Goal: Find specific page/section

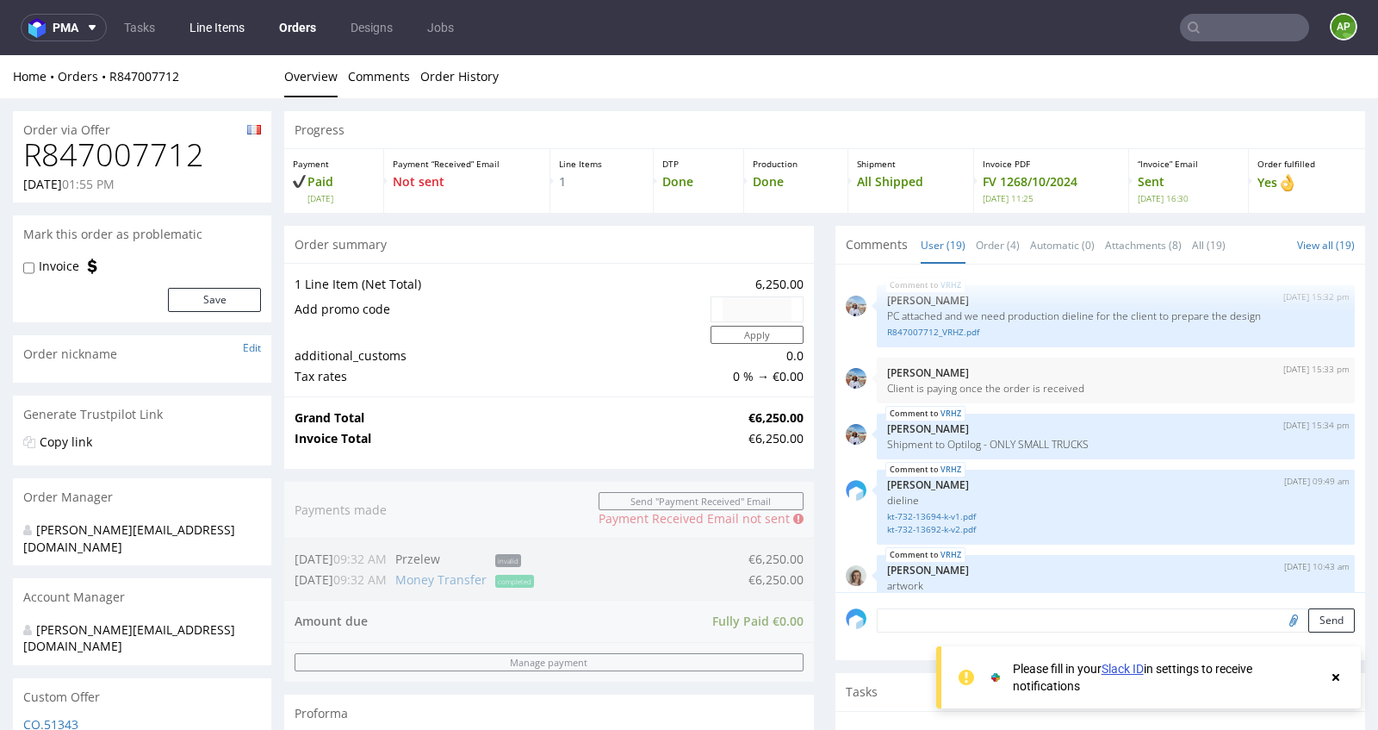
click at [204, 30] on link "Line Items" at bounding box center [217, 28] width 76 height 28
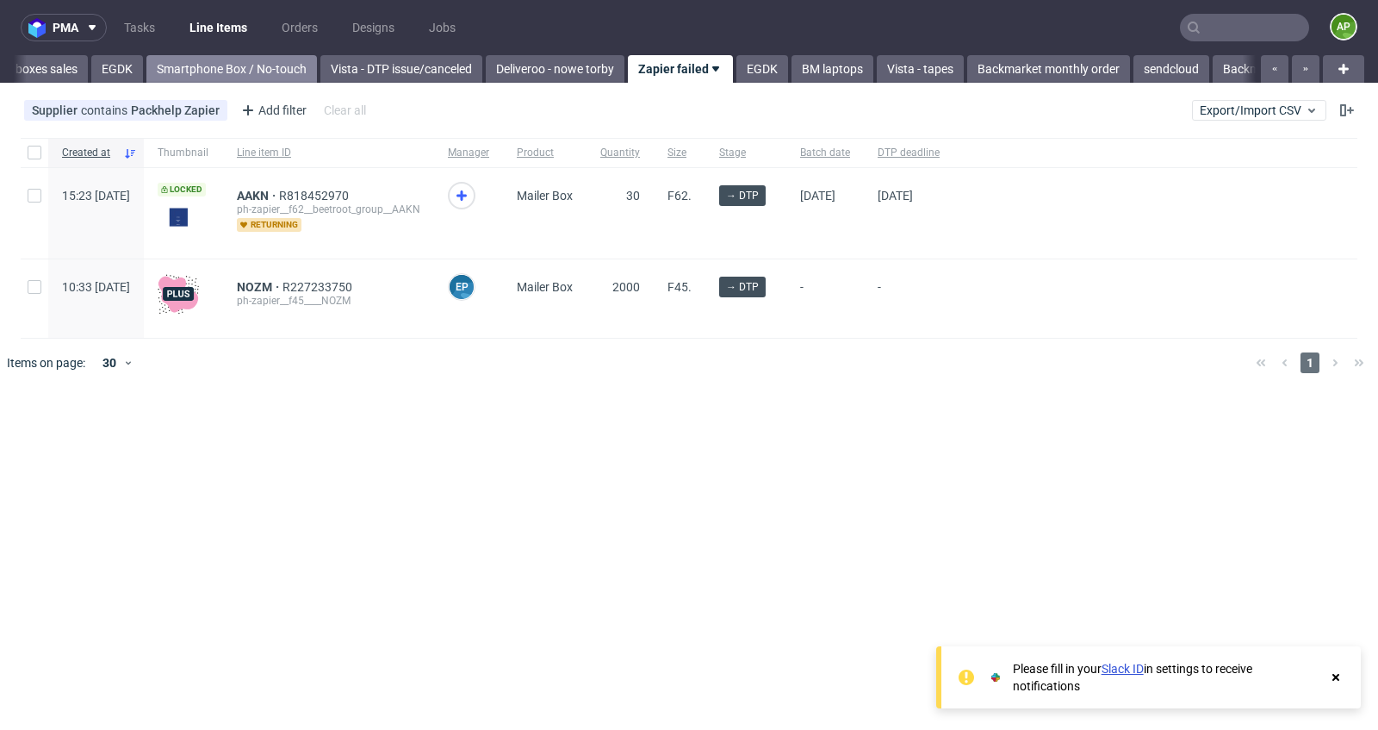
scroll to position [0, 1107]
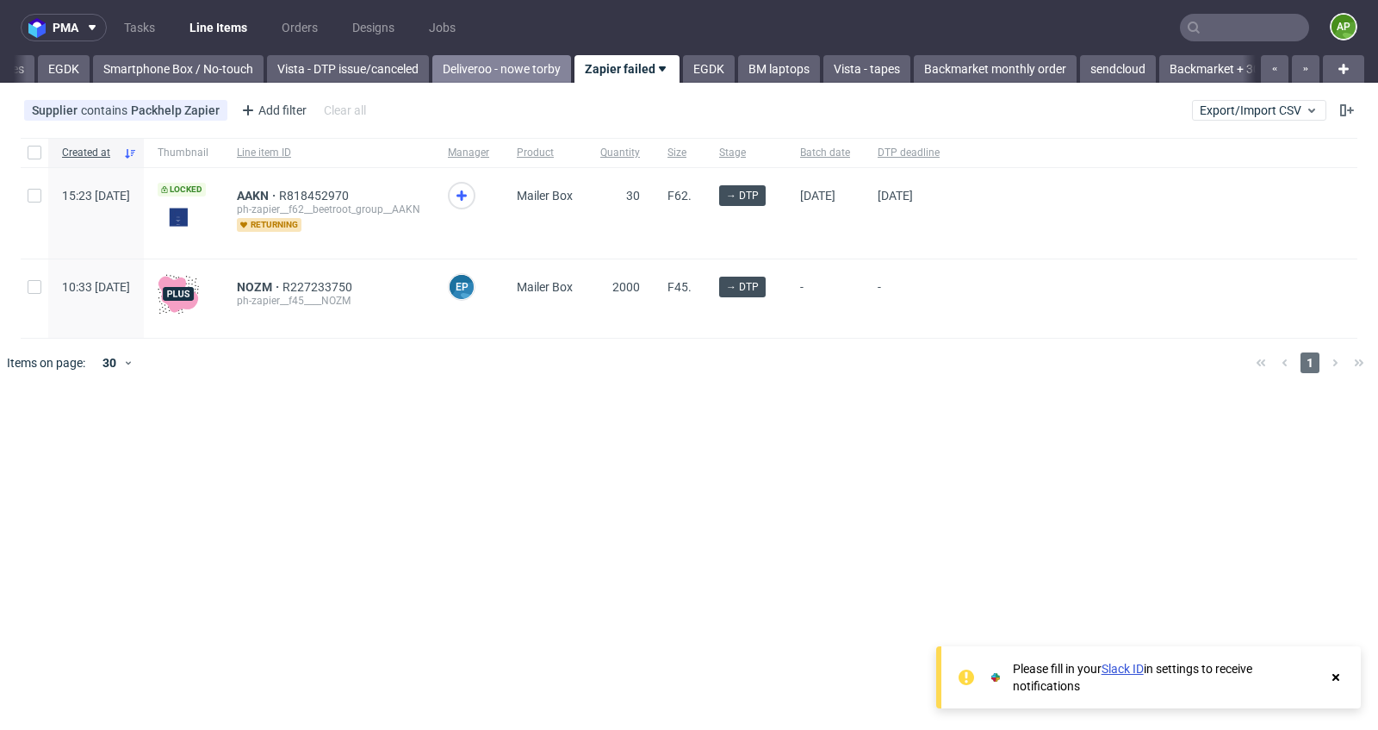
click at [531, 66] on link "Deliveroo - nowe torby" at bounding box center [501, 69] width 139 height 28
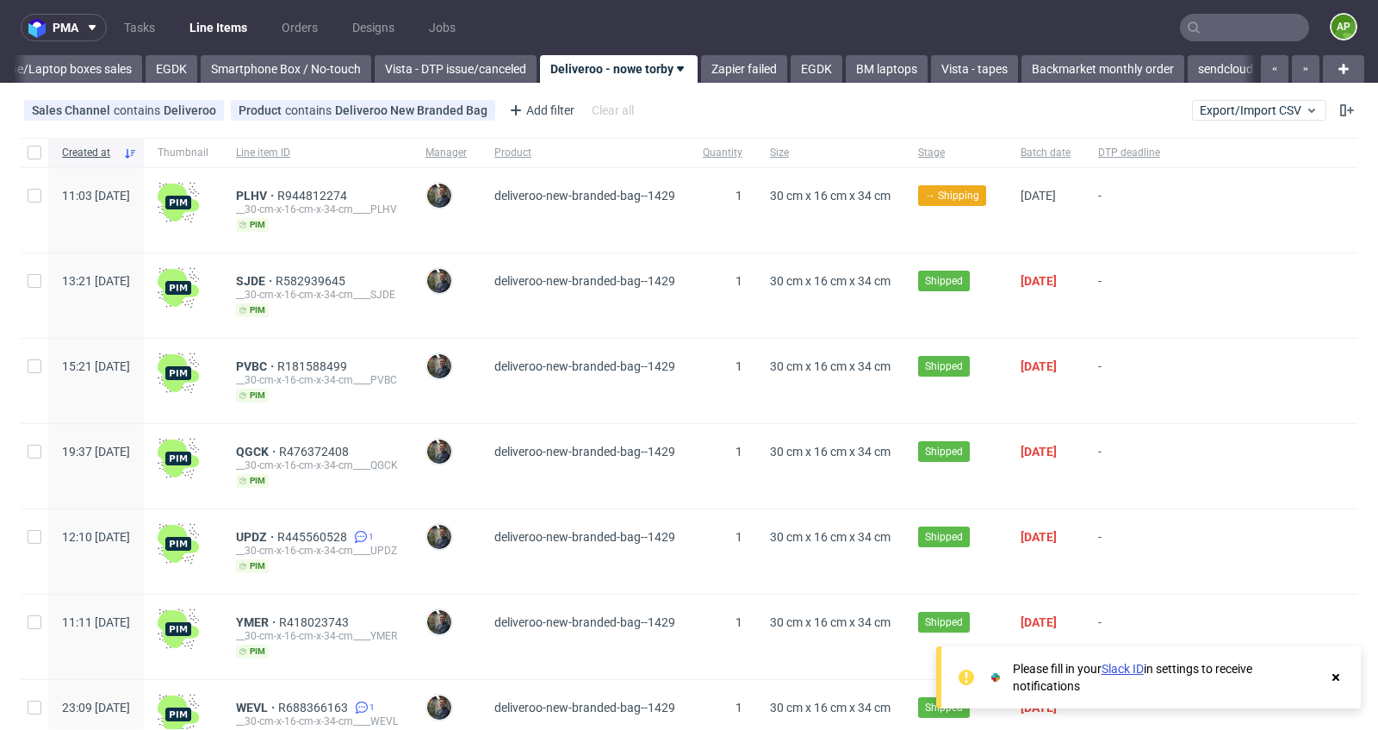
click at [1338, 680] on use at bounding box center [1335, 677] width 7 height 7
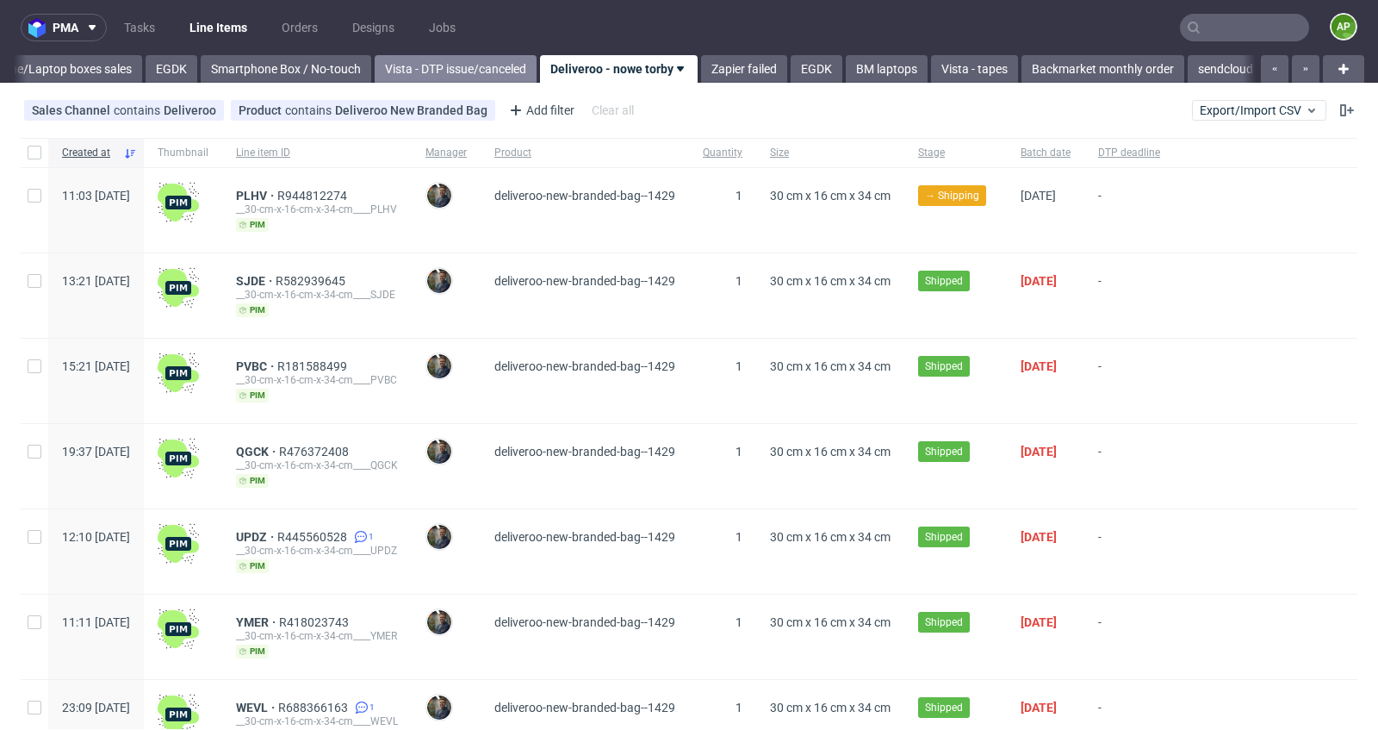
click at [445, 63] on link "Vista - DTP issue/canceled" at bounding box center [456, 69] width 162 height 28
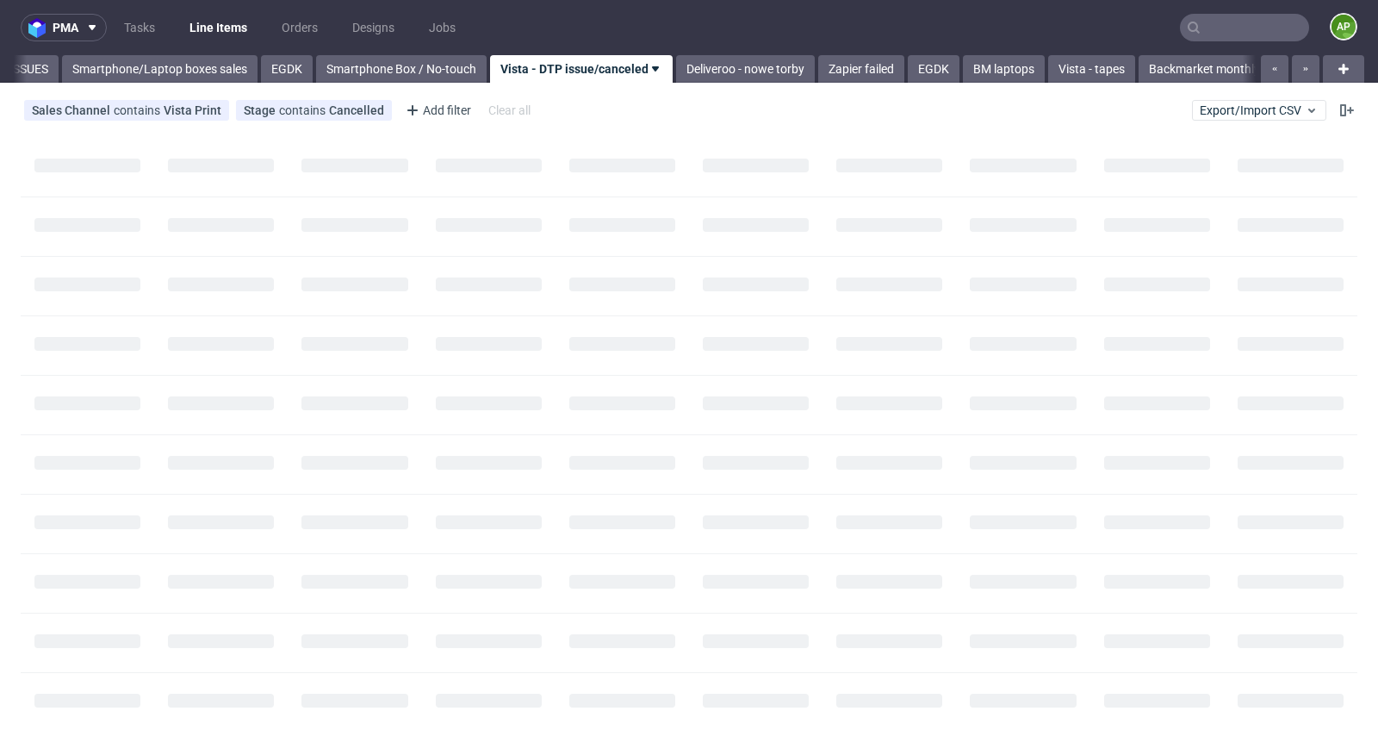
scroll to position [0, 844]
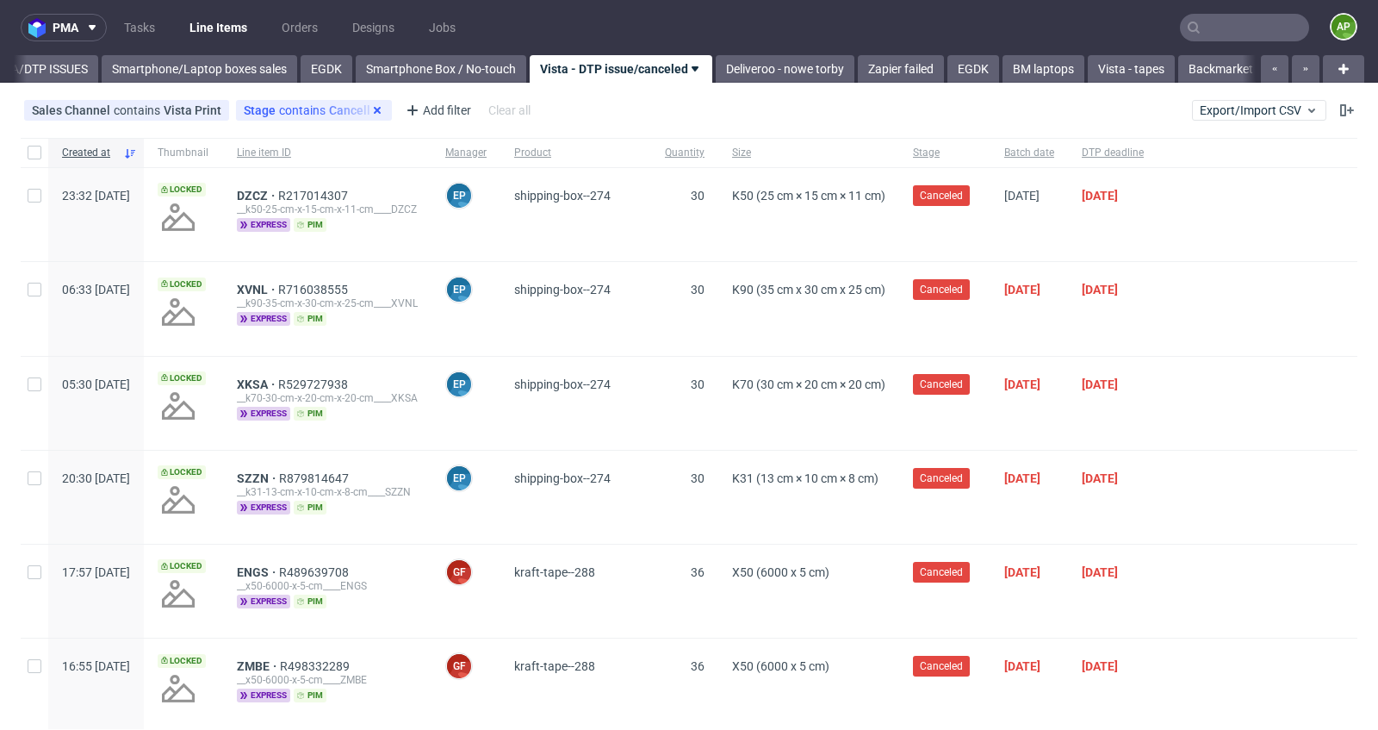
click at [374, 109] on use at bounding box center [377, 110] width 7 height 7
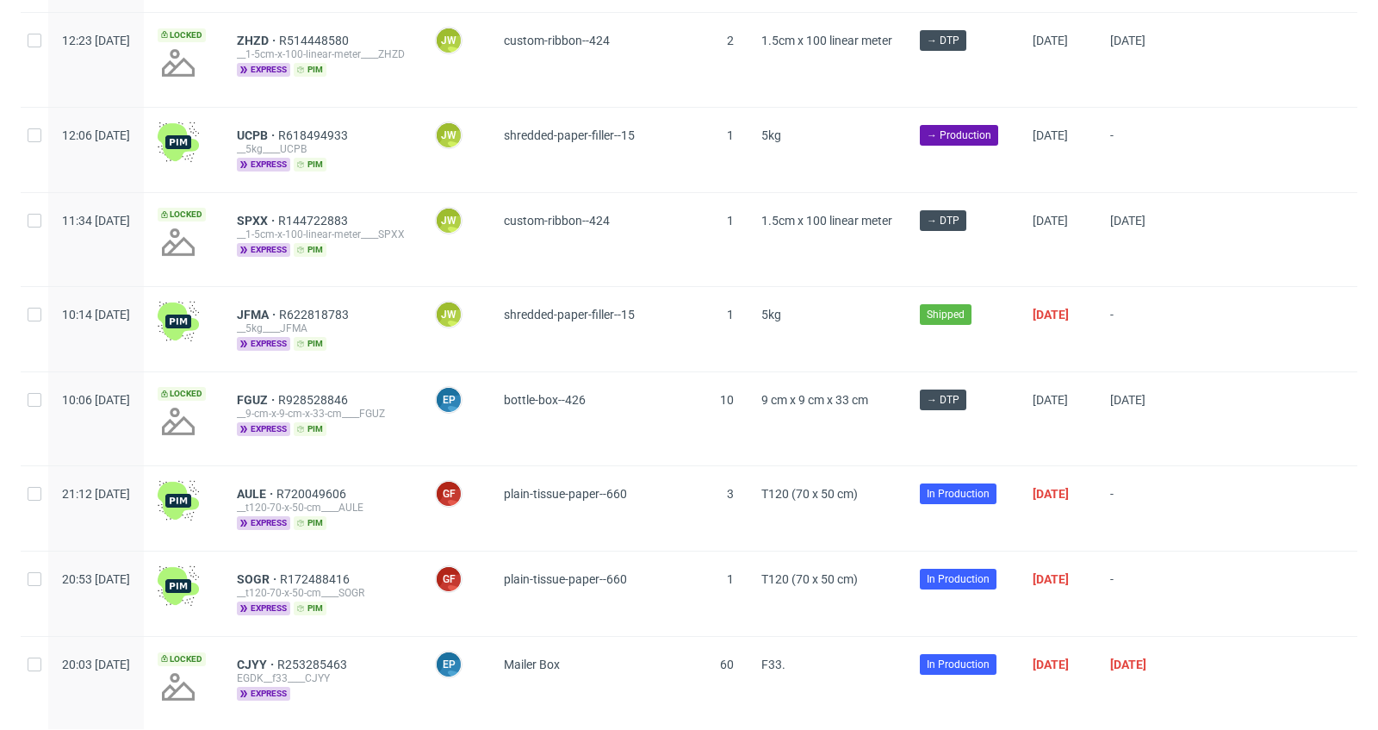
scroll to position [764, 0]
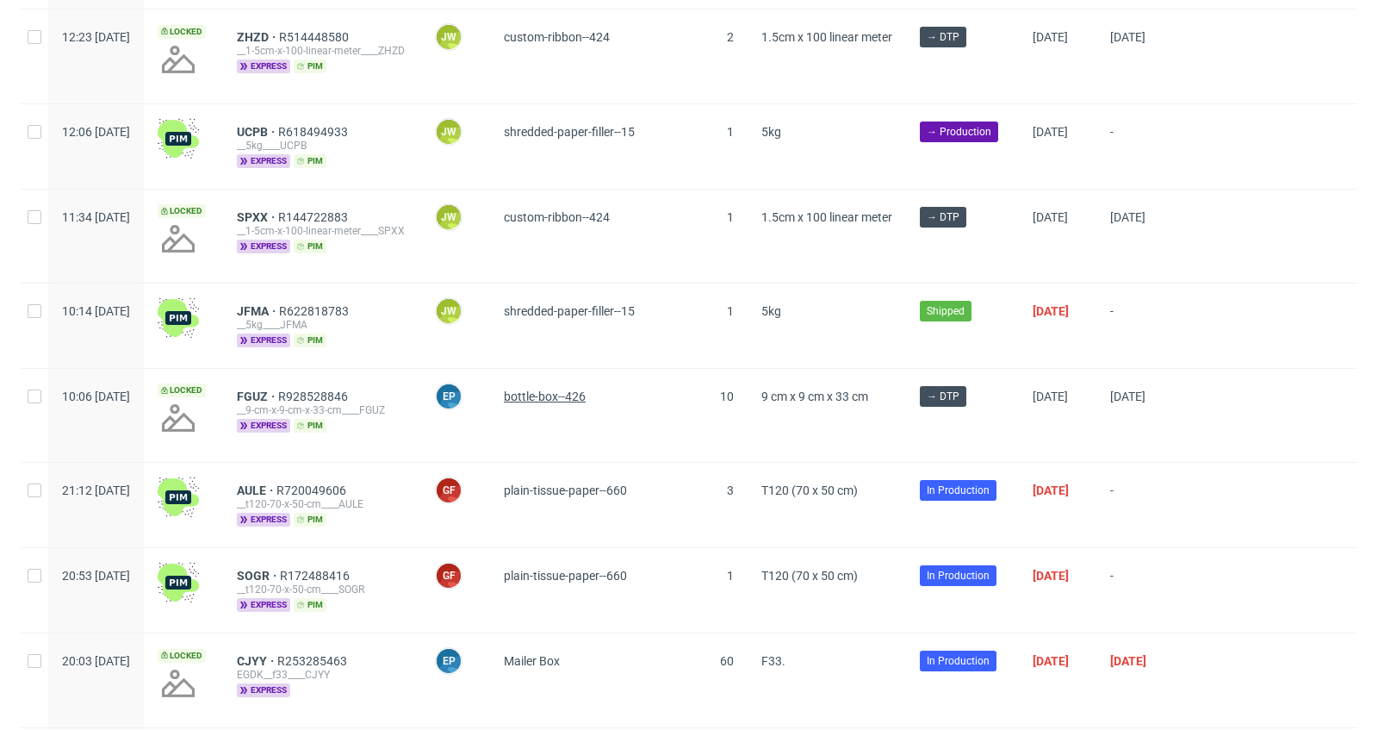
click at [586, 389] on span "bottle-box--426" at bounding box center [545, 396] width 82 height 14
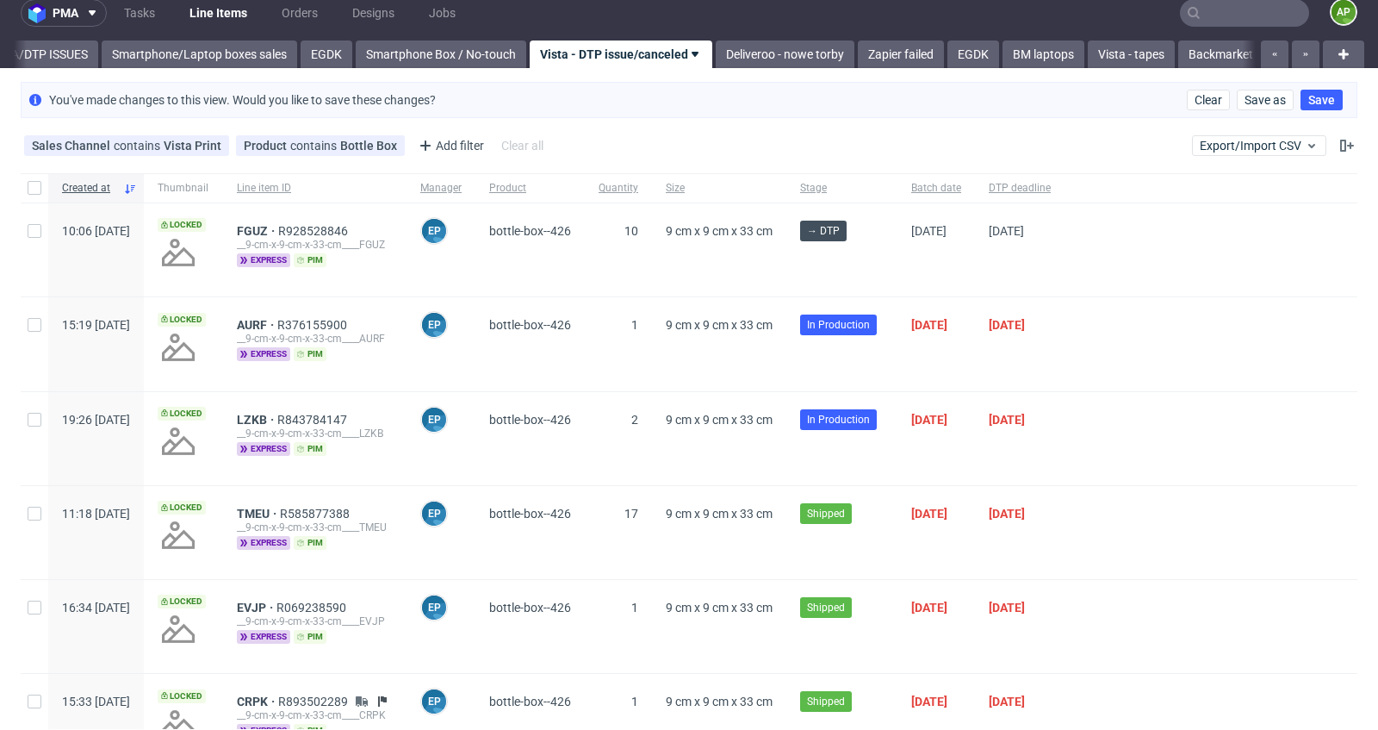
scroll to position [13, 0]
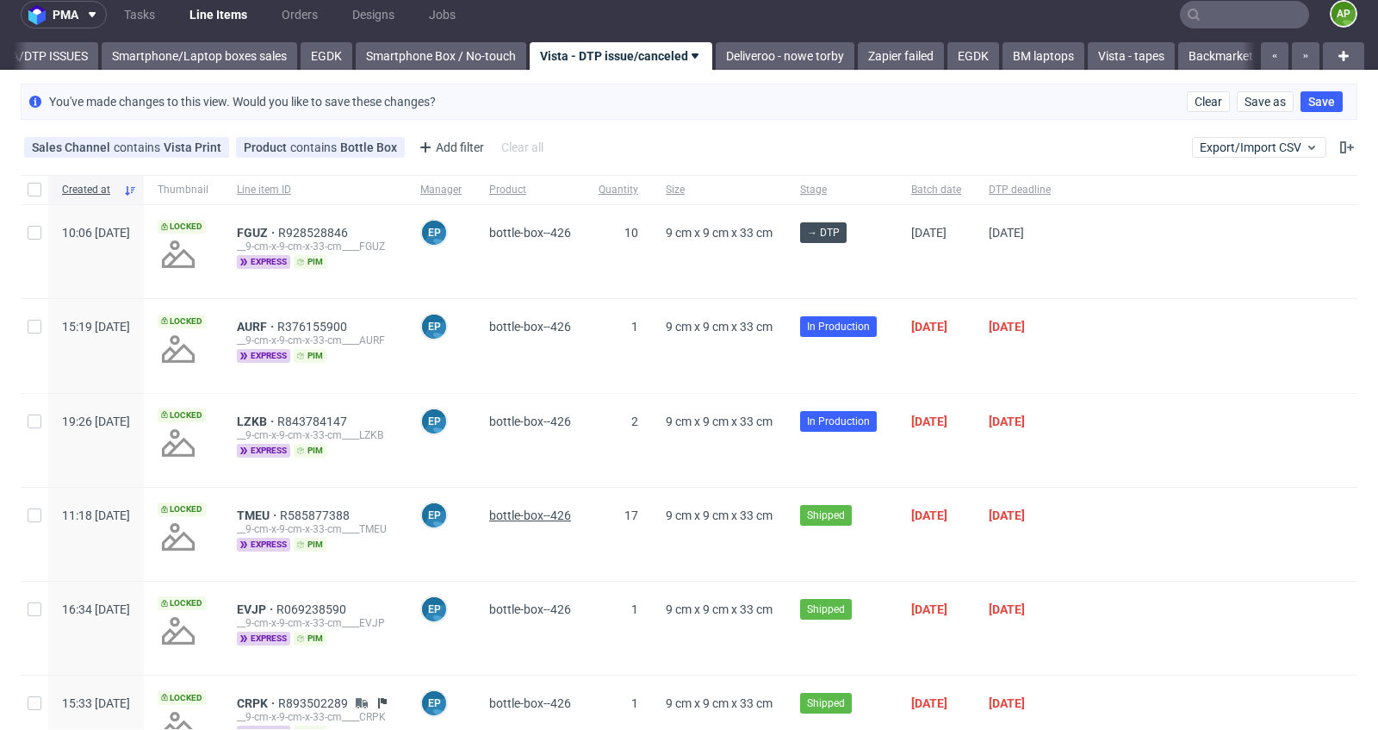
click at [559, 513] on span "bottle-box--426" at bounding box center [530, 515] width 82 height 14
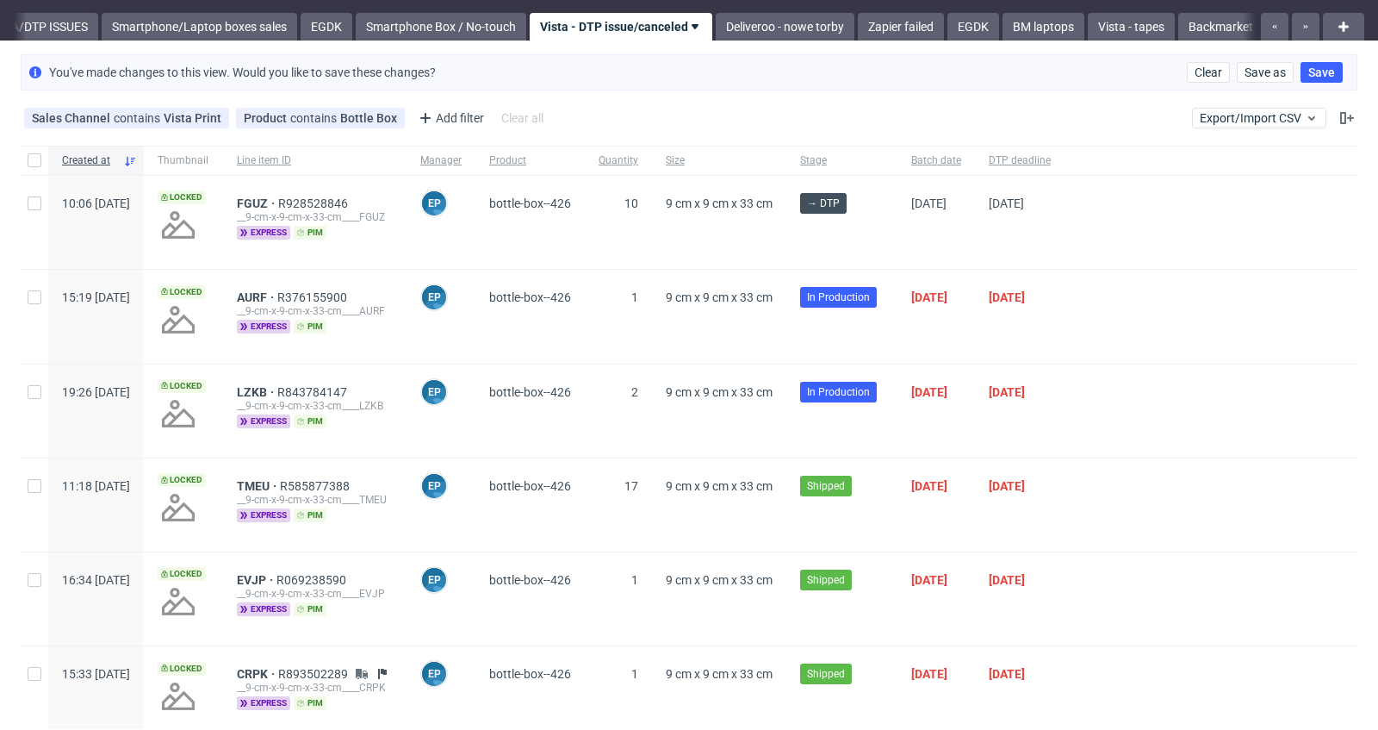
scroll to position [0, 0]
